Goal: Information Seeking & Learning: Learn about a topic

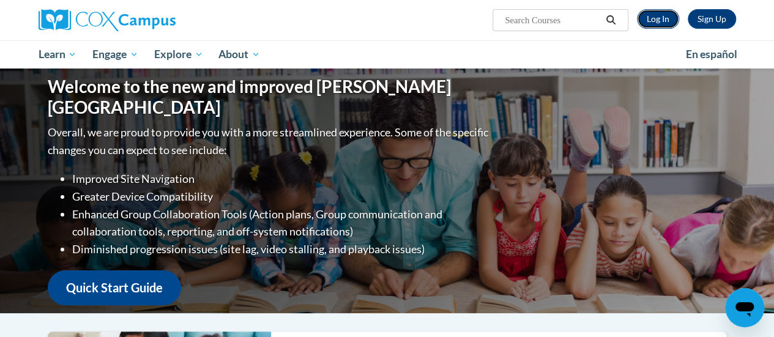
click at [645, 15] on link "Log In" at bounding box center [658, 19] width 42 height 20
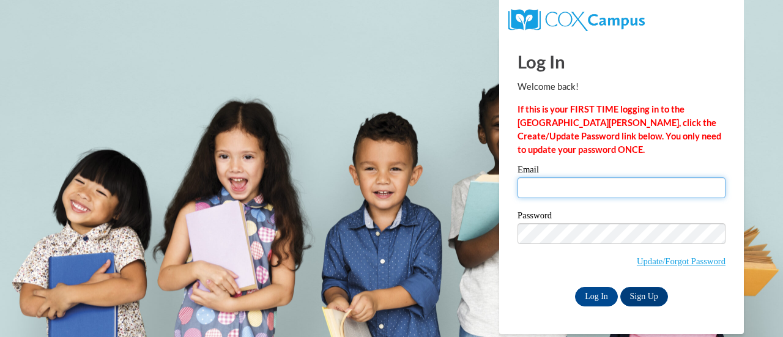
click at [554, 185] on input "Email" at bounding box center [621, 187] width 208 height 21
type input "[EMAIL_ADDRESS][DOMAIN_NAME]"
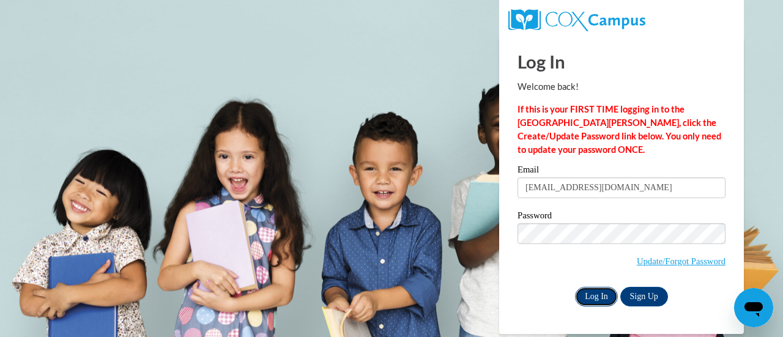
click at [602, 300] on input "Log In" at bounding box center [596, 297] width 43 height 20
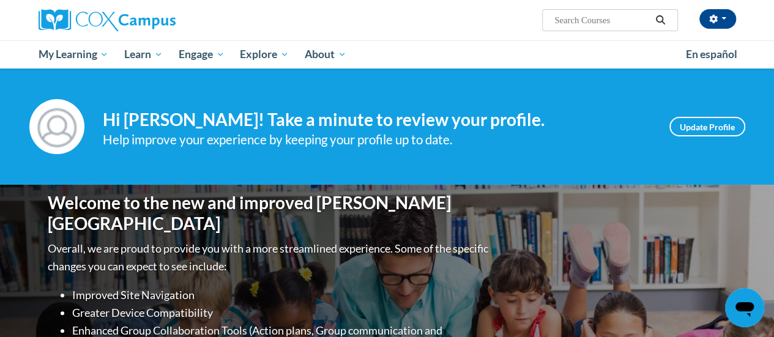
click at [575, 20] on input "Search..." at bounding box center [602, 20] width 98 height 15
type input "reading fluency"
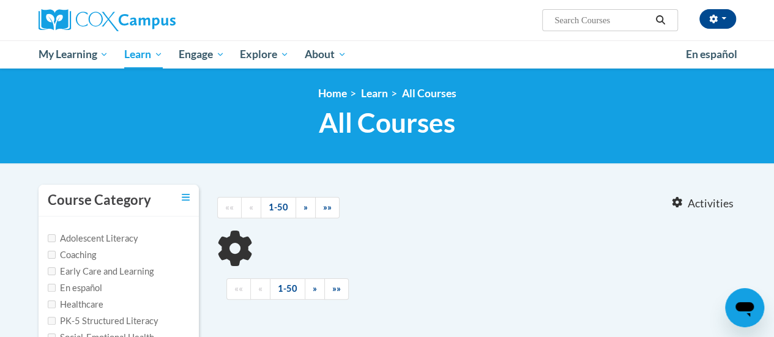
scroll to position [61, 0]
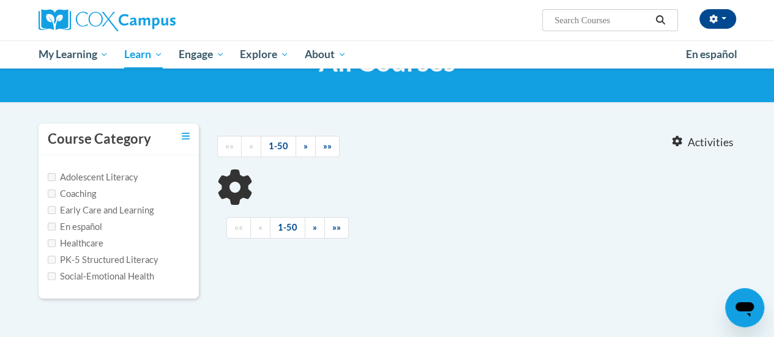
type input "reading fluency"
